Goal: Task Accomplishment & Management: Use online tool/utility

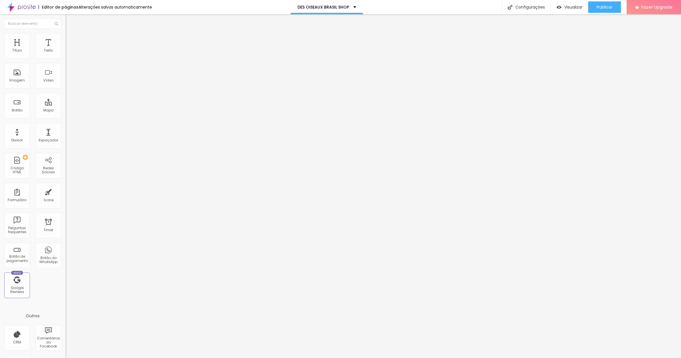
drag, startPoint x: 26, startPoint y: 63, endPoint x: 19, endPoint y: 63, distance: 6.8
click at [0, 63] on html "Editor de páginas Alterações salvas automaticamente DES OISEAUX BRASIL SHOP Con…" at bounding box center [340, 179] width 681 height 358
type input "BEAUTY FORCE"
click at [65, 183] on div "Editar Botão Conteúdo Estilo Avançado Texto BEAUTY FORCE Alinhamento [GEOGRAPHI…" at bounding box center [97, 185] width 65 height 343
click at [65, 117] on input "https://" at bounding box center [99, 115] width 68 height 6
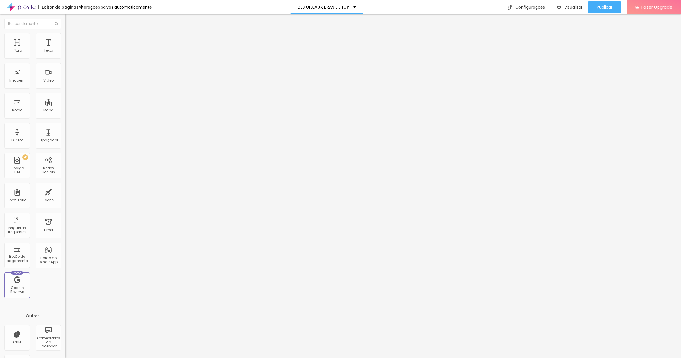
drag, startPoint x: 42, startPoint y: 118, endPoint x: 11, endPoint y: 118, distance: 31.6
click at [0, 120] on html "Editor de páginas Alterações salvas automaticamente DES OISEAUX BRASIL SHOP Con…" at bounding box center [340, 179] width 681 height 358
drag, startPoint x: 31, startPoint y: 118, endPoint x: 2, endPoint y: 118, distance: 28.8
click at [0, 118] on html "Editor de páginas Alterações salvas automaticamente DES OISEAUX BRASIL SHOP Con…" at bounding box center [340, 179] width 681 height 358
paste input "[DOMAIN_NAME][URL]"
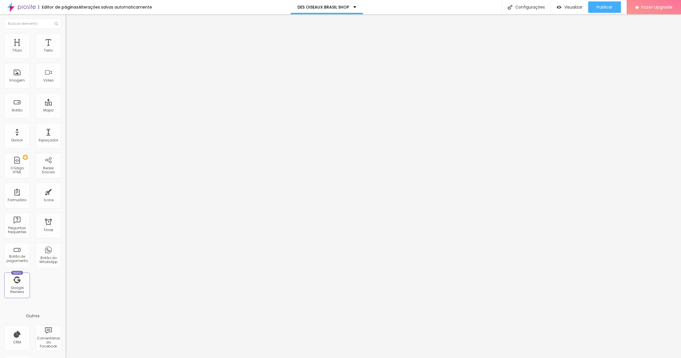
scroll to position [0, 127]
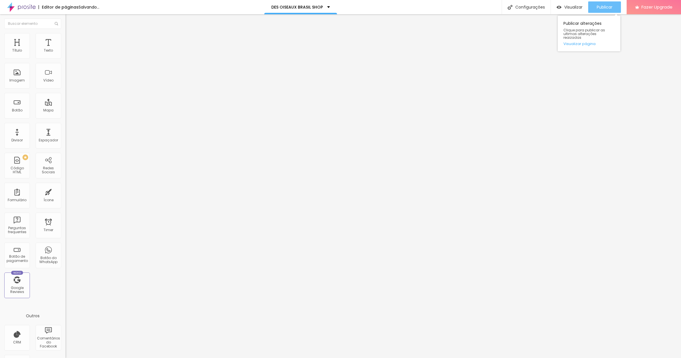
type input "[URL][DOMAIN_NAME]"
click at [605, 5] on span "Publicar" at bounding box center [605, 7] width 16 height 5
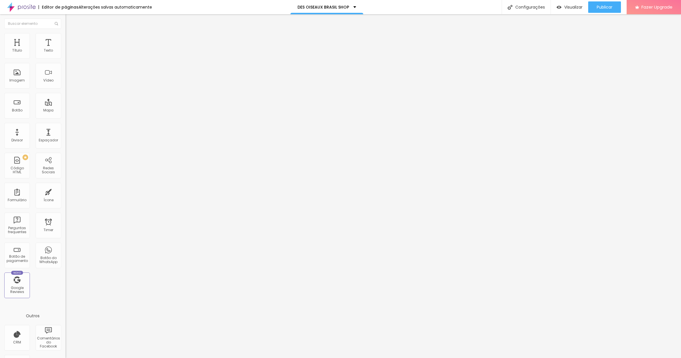
drag, startPoint x: 29, startPoint y: 154, endPoint x: 7, endPoint y: 153, distance: 22.2
click at [0, 153] on html "Editor de páginas Alterações salvas automaticamente DES OISEAUX BRASIL SHOP Con…" at bounding box center [340, 179] width 681 height 358
paste input "[DOMAIN_NAME][URL]"
type input "[URL][DOMAIN_NAME]"
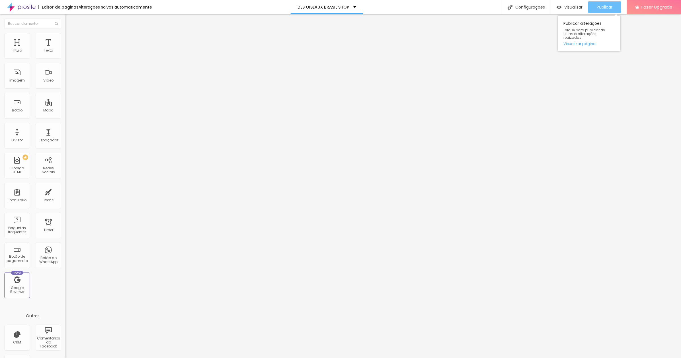
click at [604, 7] on span "Publicar" at bounding box center [605, 7] width 16 height 5
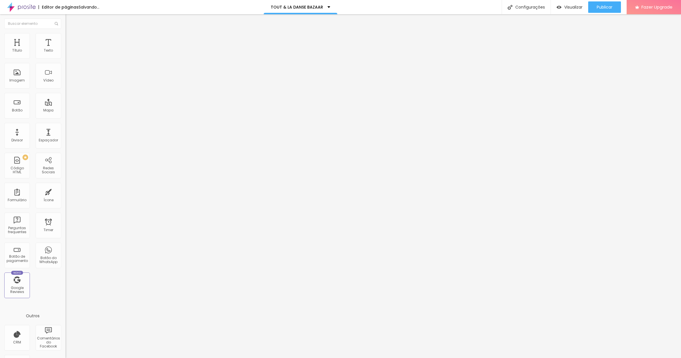
drag, startPoint x: 36, startPoint y: 153, endPoint x: 24, endPoint y: 155, distance: 12.5
click at [0, 151] on html "Editor de páginas Salvando... TOUT & LA DANSE BAZAAR Configurações Configuraçõe…" at bounding box center [340, 179] width 681 height 358
paste input "[DOMAIN_NAME][URL]"
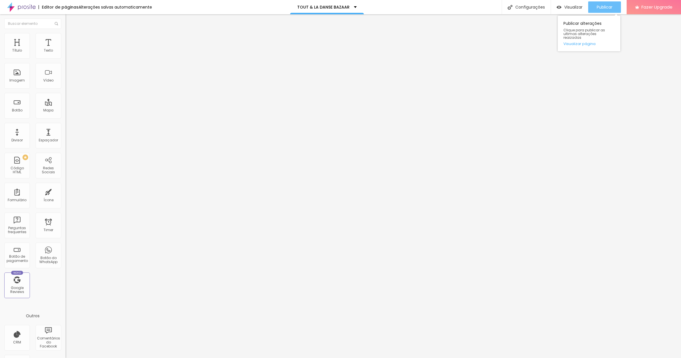
type input "[URL][DOMAIN_NAME]"
click at [602, 5] on span "Publicar" at bounding box center [605, 7] width 16 height 5
